Goal: Information Seeking & Learning: Learn about a topic

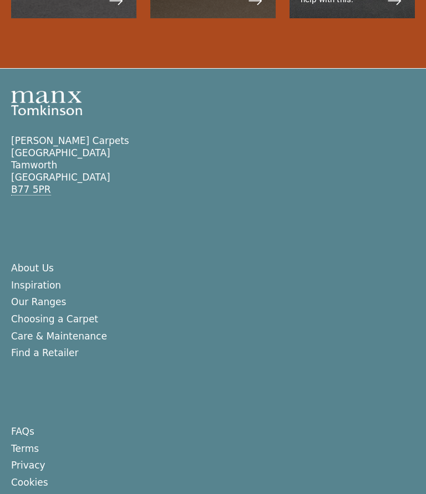
scroll to position [2808, 0]
click at [49, 303] on link "Our Ranges" at bounding box center [38, 302] width 55 height 11
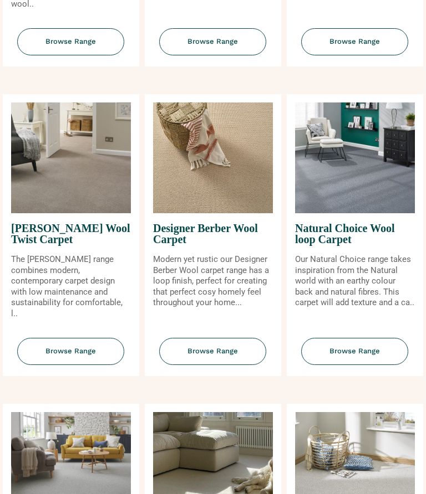
scroll to position [683, 0]
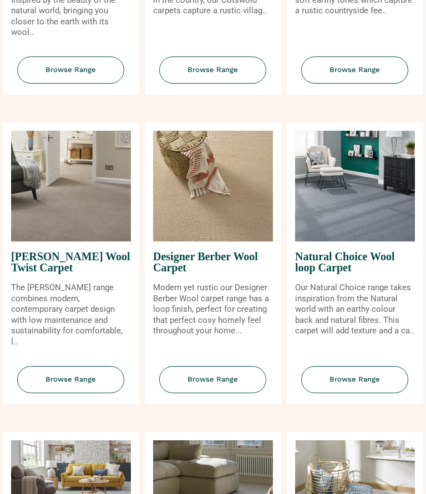
click at [242, 270] on span "Designer Berber Wool Carpet" at bounding box center [213, 262] width 120 height 41
click at [233, 380] on span "Browse Range" at bounding box center [212, 380] width 107 height 27
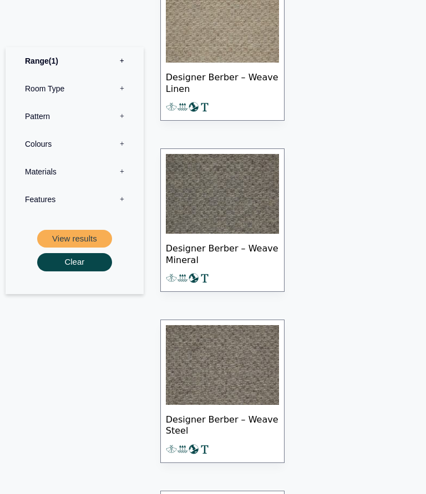
scroll to position [2676, 0]
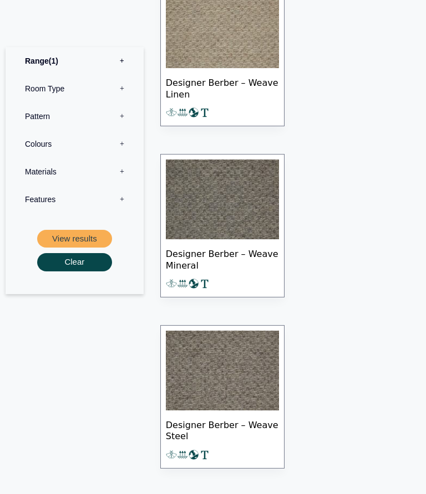
click at [121, 149] on label "Colours 0" at bounding box center [74, 144] width 121 height 28
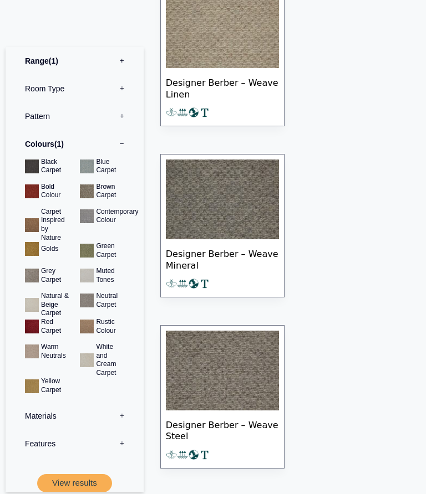
click at [91, 482] on button "View results" at bounding box center [74, 484] width 75 height 18
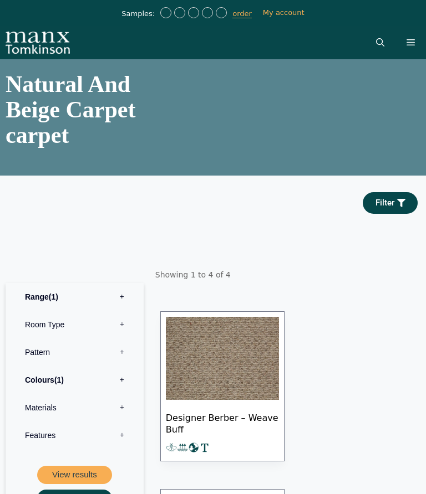
click at [411, 46] on button "Menu" at bounding box center [410, 42] width 30 height 33
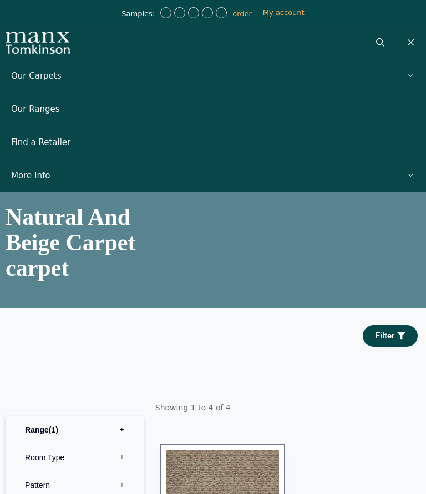
click at [53, 79] on link "Our Carpets" at bounding box center [213, 75] width 426 height 33
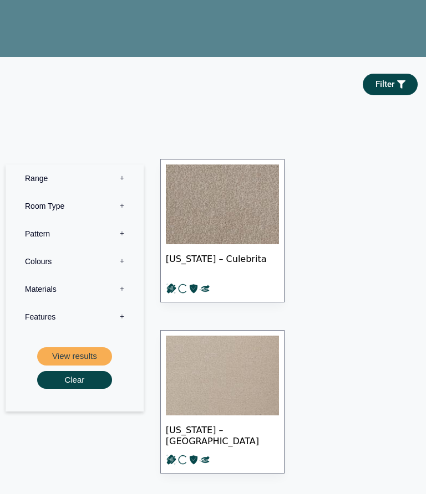
scroll to position [123, 0]
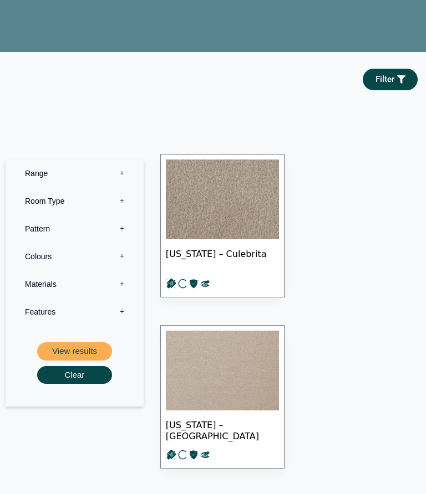
click at [49, 271] on label "Colours 0" at bounding box center [74, 257] width 121 height 28
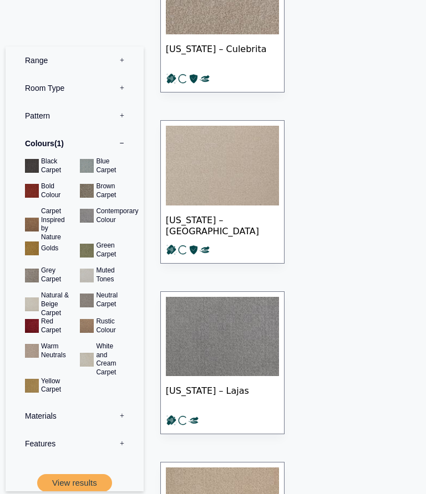
scroll to position [351, 0]
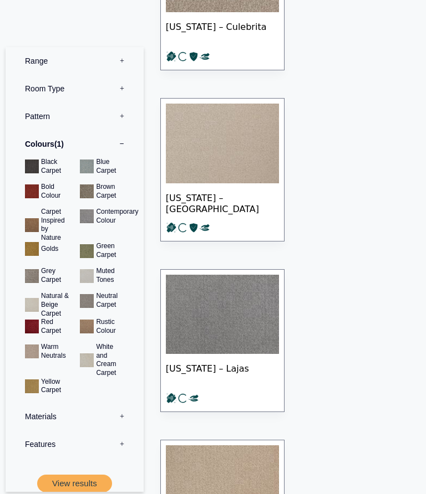
click at [94, 480] on button "View results" at bounding box center [74, 484] width 75 height 18
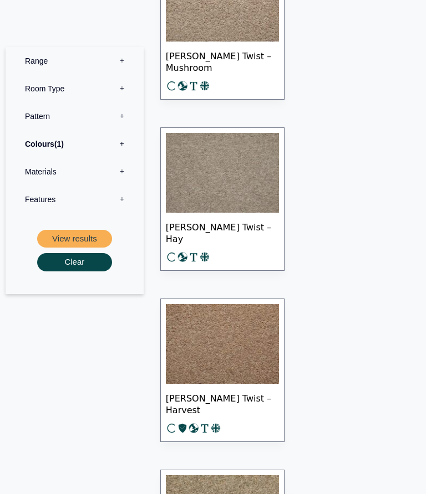
scroll to position [3938, 0]
